Goal: Check status: Check status

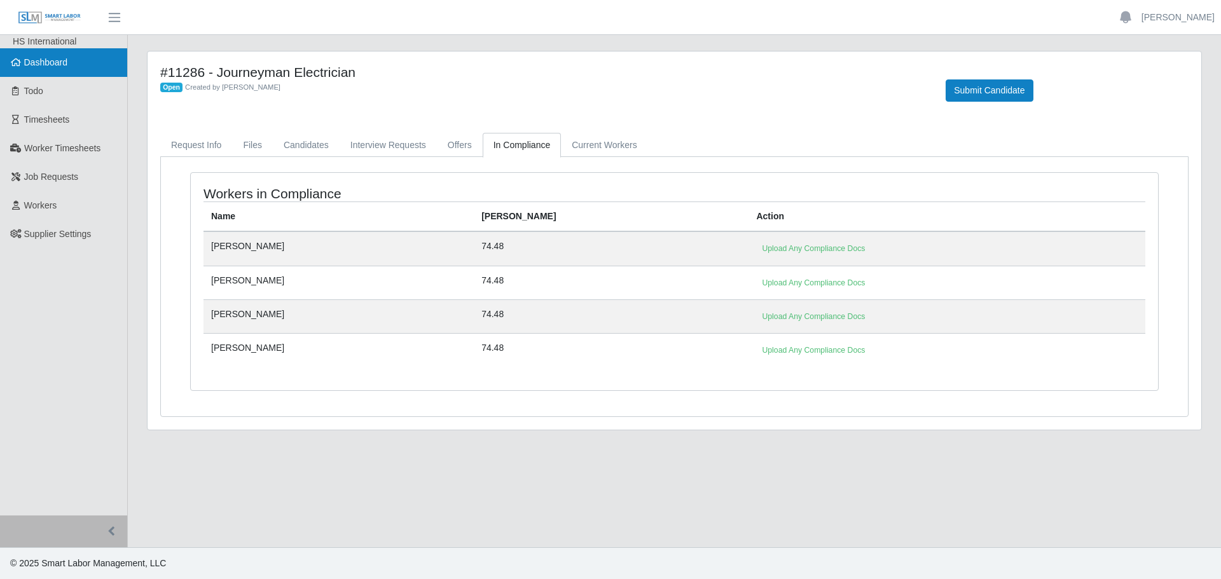
click at [33, 62] on span "Dashboard" at bounding box center [46, 62] width 44 height 10
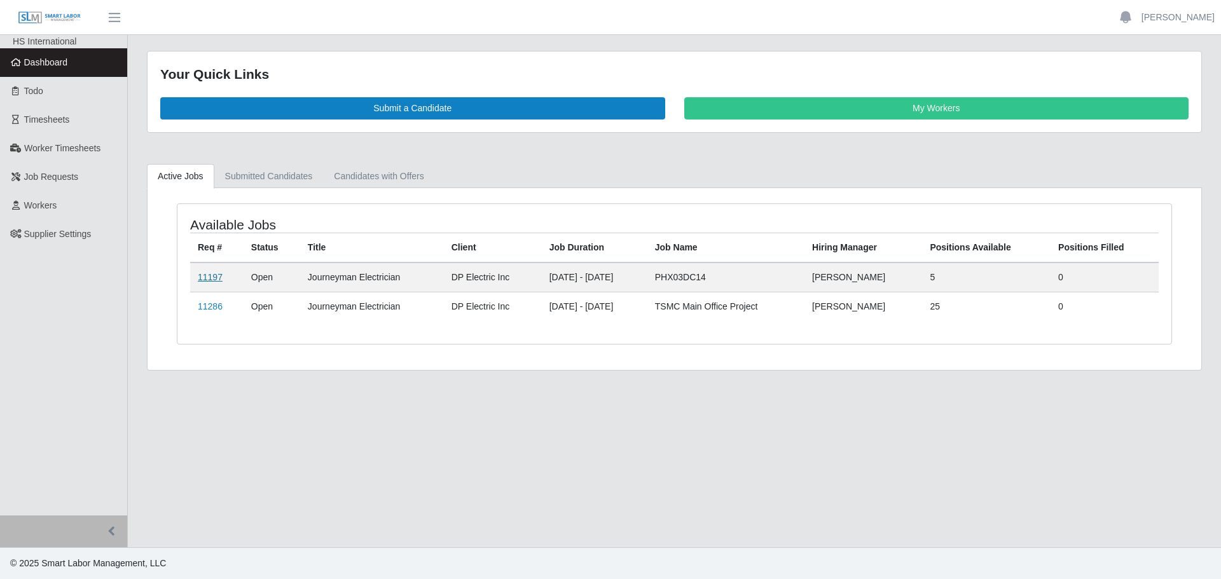
click at [202, 279] on link "11197" at bounding box center [210, 277] width 25 height 10
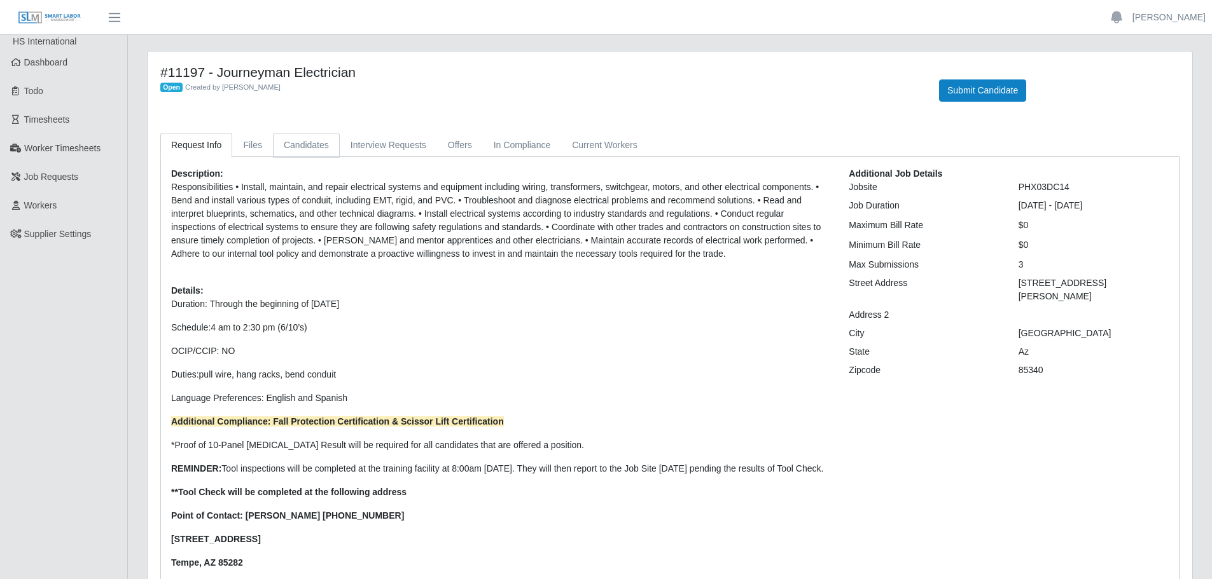
click at [312, 151] on link "Candidates" at bounding box center [306, 145] width 67 height 25
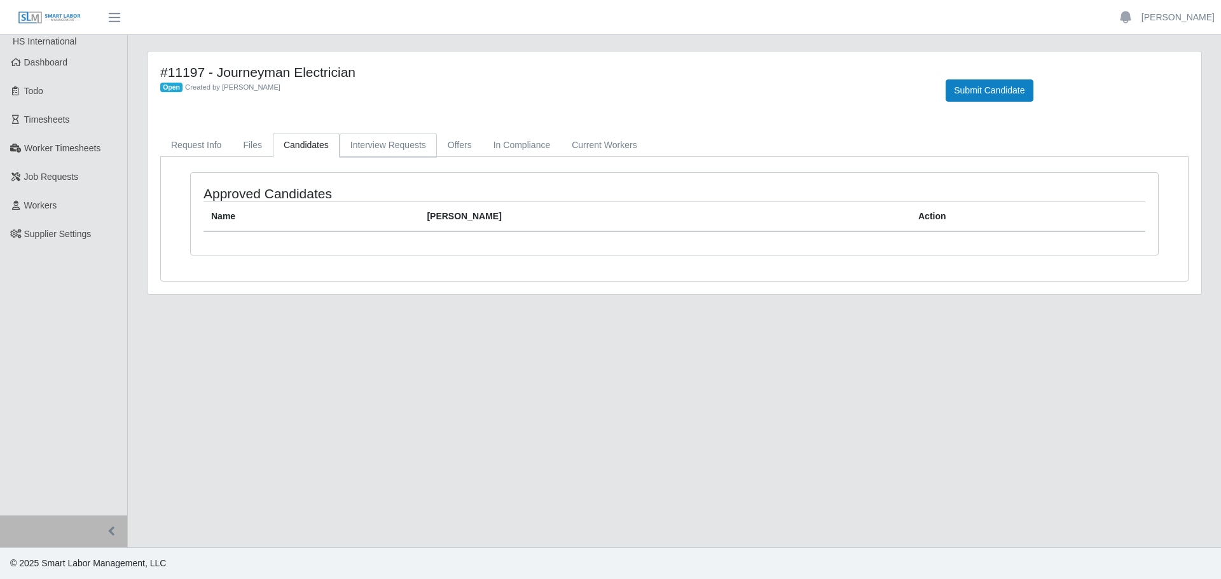
click at [387, 147] on link "Interview Requests" at bounding box center [388, 145] width 97 height 25
click at [457, 146] on link "Offers" at bounding box center [460, 145] width 46 height 25
click at [483, 146] on link "In Compliance" at bounding box center [522, 145] width 79 height 25
